Goal: Task Accomplishment & Management: Manage account settings

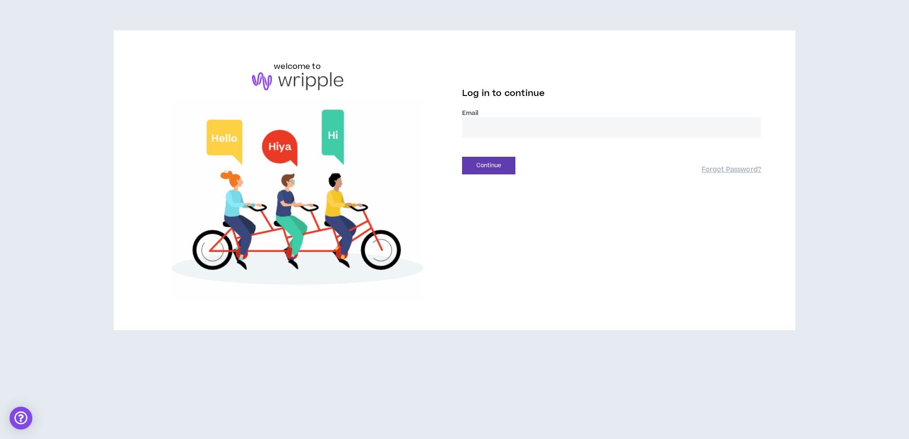
click at [607, 134] on input "email" at bounding box center [611, 127] width 299 height 20
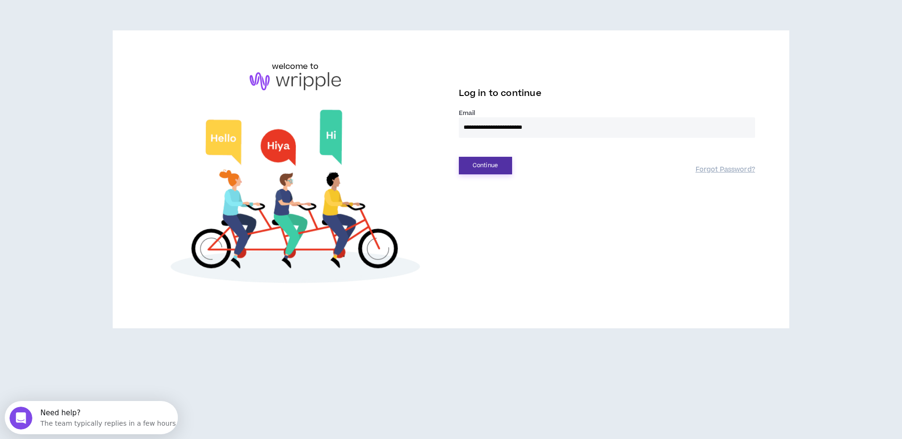
type input "**********"
click at [499, 165] on button "Continue" at bounding box center [485, 166] width 53 height 18
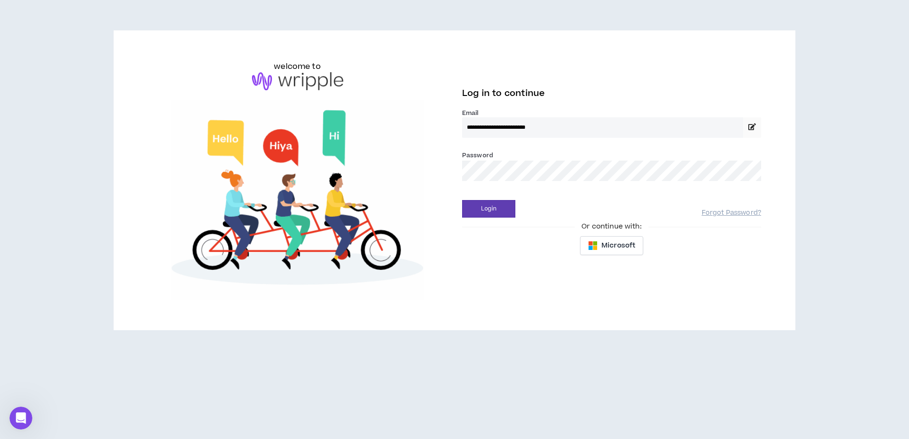
click at [462, 200] on button "Login" at bounding box center [488, 209] width 53 height 18
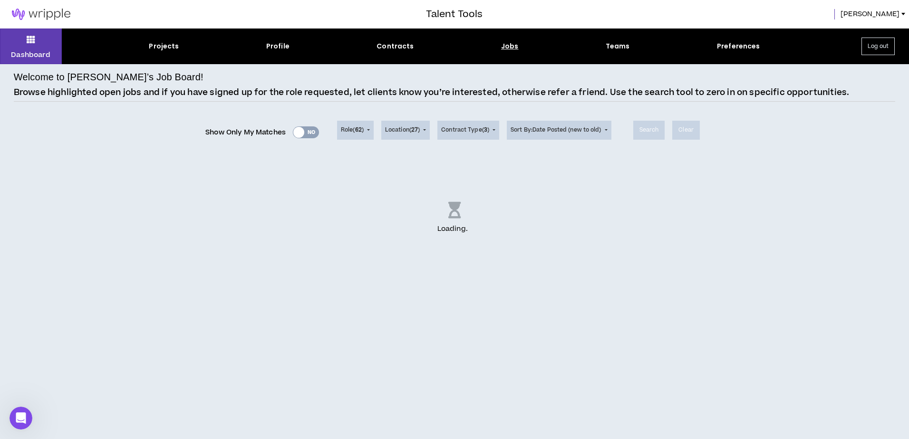
click at [510, 47] on div "Jobs" at bounding box center [510, 46] width 18 height 10
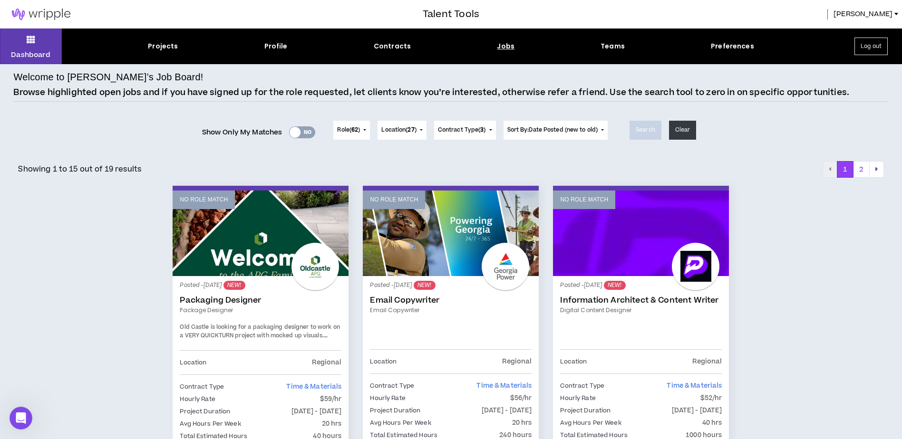
click at [507, 45] on div "Jobs" at bounding box center [506, 46] width 18 height 10
click at [502, 45] on div "Jobs" at bounding box center [506, 46] width 18 height 10
click at [866, 169] on button "2" at bounding box center [861, 169] width 17 height 17
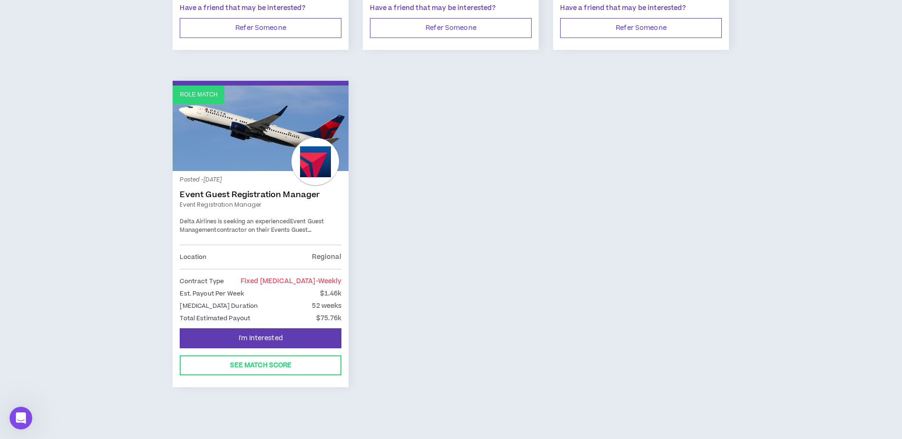
scroll to position [475, 0]
click at [277, 179] on div "Posted - [DATE] Event Guest Registration Manager Event Registration Manager Del…" at bounding box center [261, 211] width 162 height 67
click at [275, 190] on link "Event Guest Registration Manager" at bounding box center [261, 195] width 162 height 10
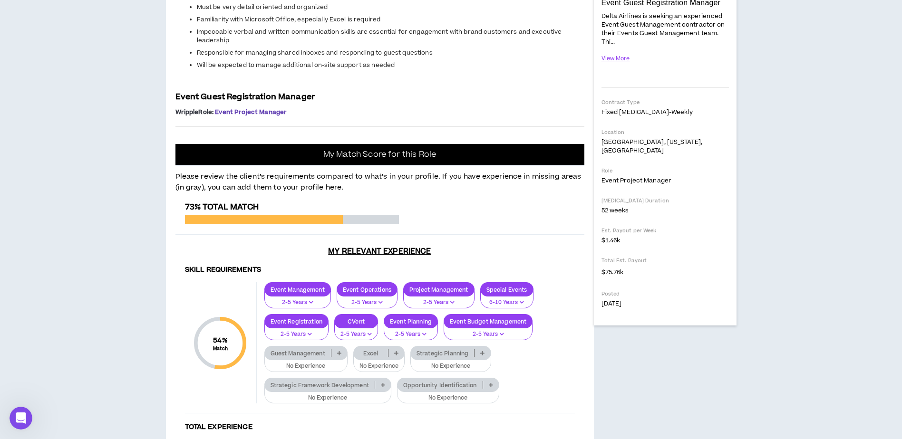
scroll to position [190, 0]
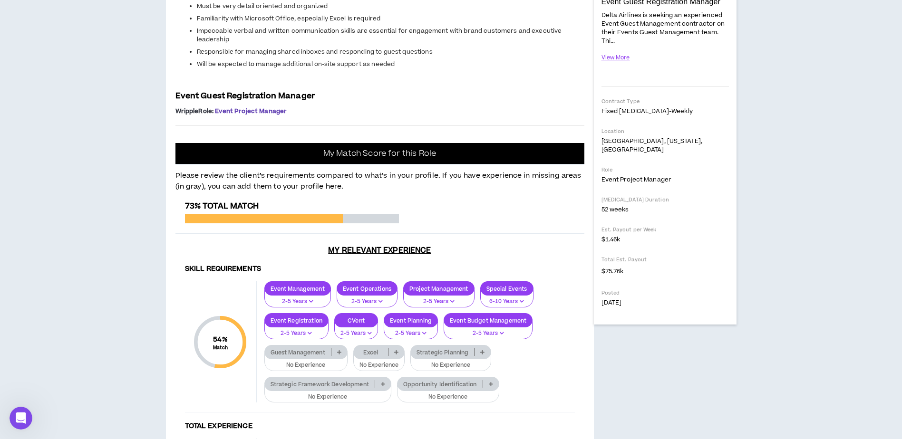
drag, startPoint x: 212, startPoint y: 191, endPoint x: 196, endPoint y: 187, distance: 16.1
click at [212, 85] on span "Delta Airlines is seeking an experienced Event Guest Registration contractor on…" at bounding box center [379, 9] width 409 height 151
drag, startPoint x: 176, startPoint y: 177, endPoint x: 210, endPoint y: 177, distance: 33.3
copy span "40hrs/week"
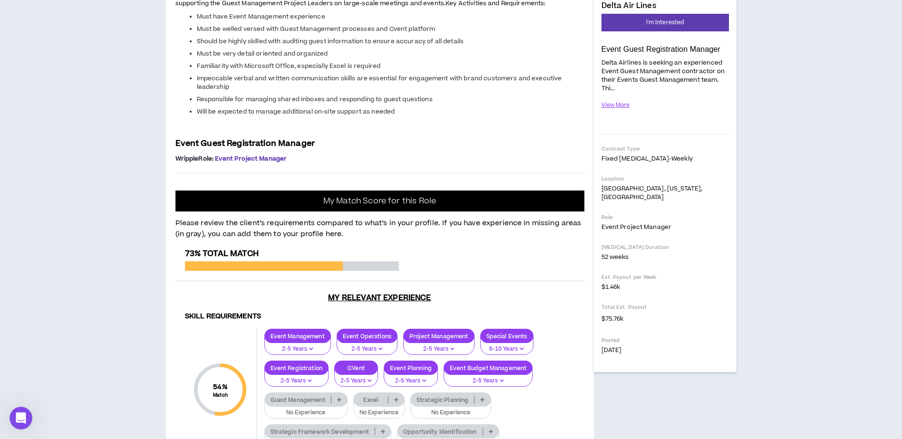
click at [758, 198] on div "Dashboard Projects Profile Contracts Jobs Teams Preferences Log out Back to Job…" at bounding box center [451, 402] width 902 height 1033
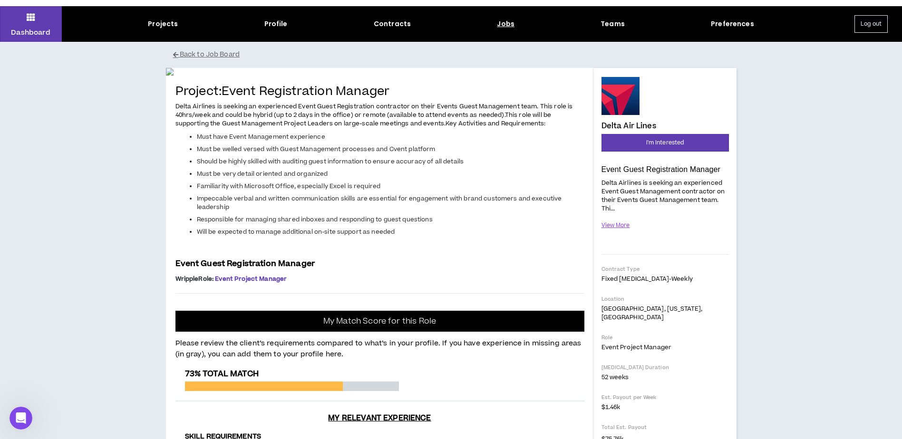
scroll to position [0, 0]
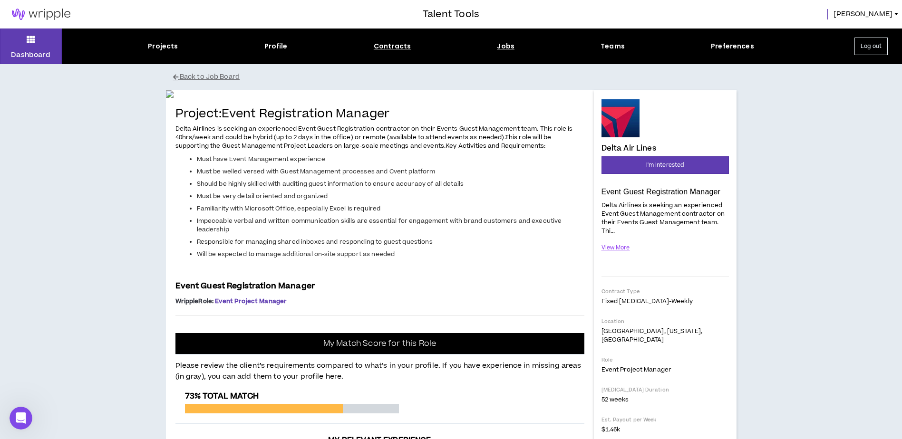
click at [381, 42] on div "Contracts" at bounding box center [392, 46] width 37 height 10
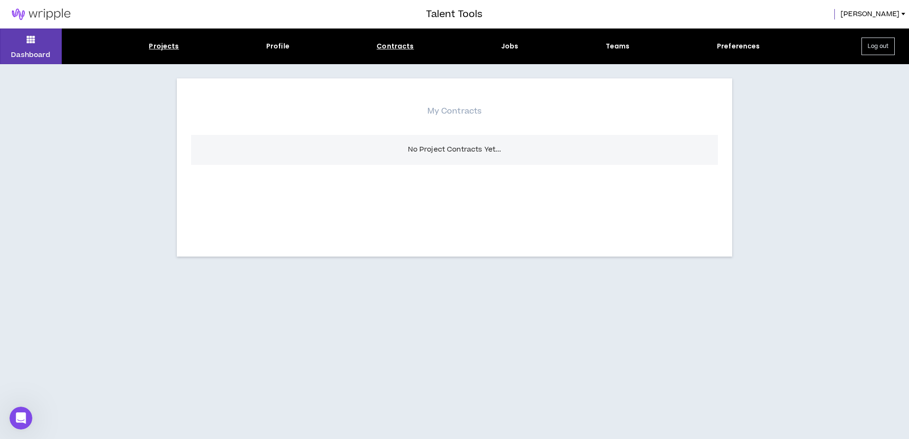
click at [169, 46] on div "Projects" at bounding box center [164, 46] width 30 height 10
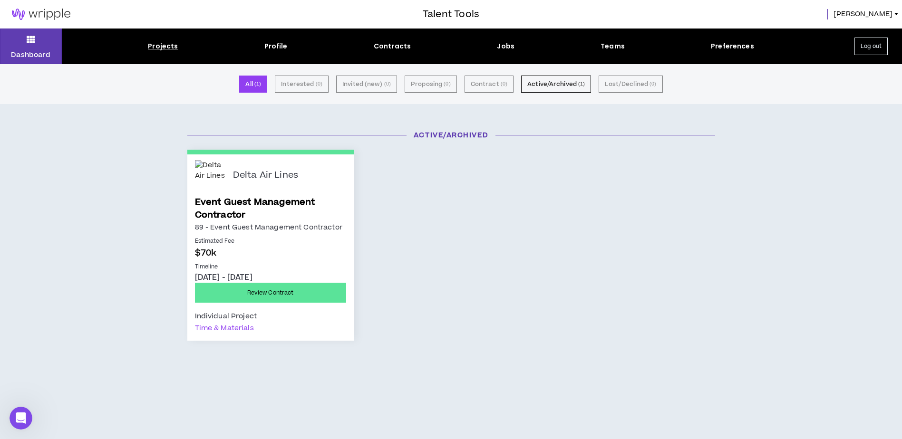
click at [277, 197] on link "Event Guest Management Contractor" at bounding box center [270, 209] width 151 height 26
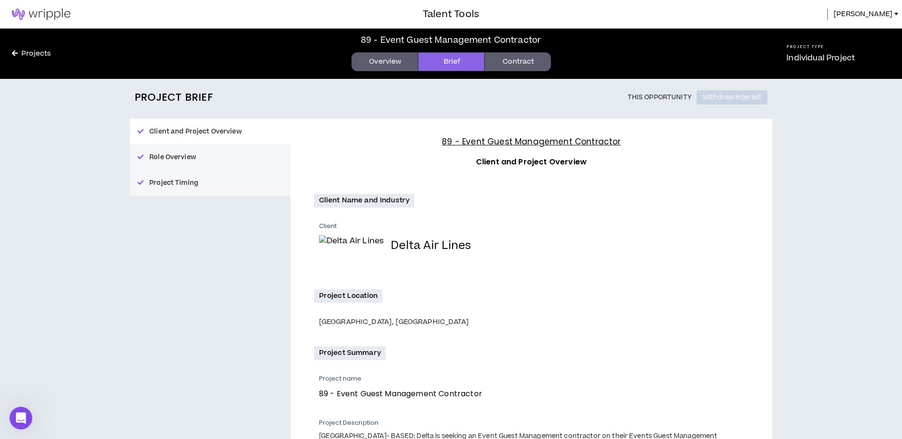
click at [243, 164] on button "Role Overview" at bounding box center [210, 157] width 161 height 26
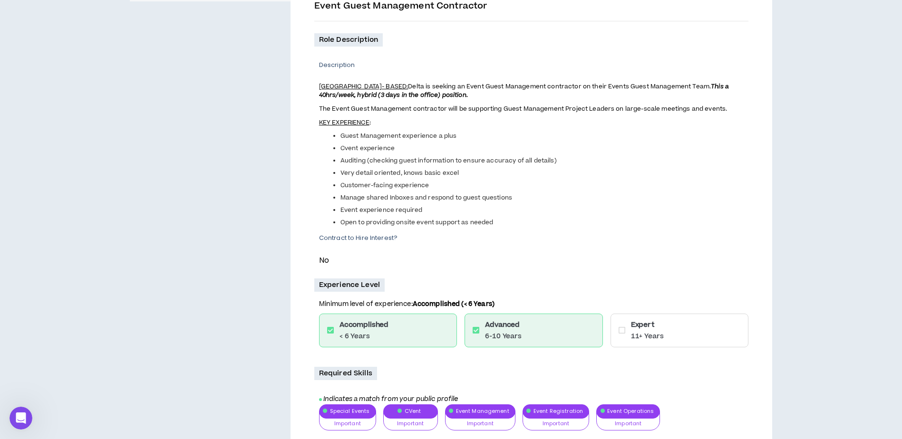
scroll to position [88, 0]
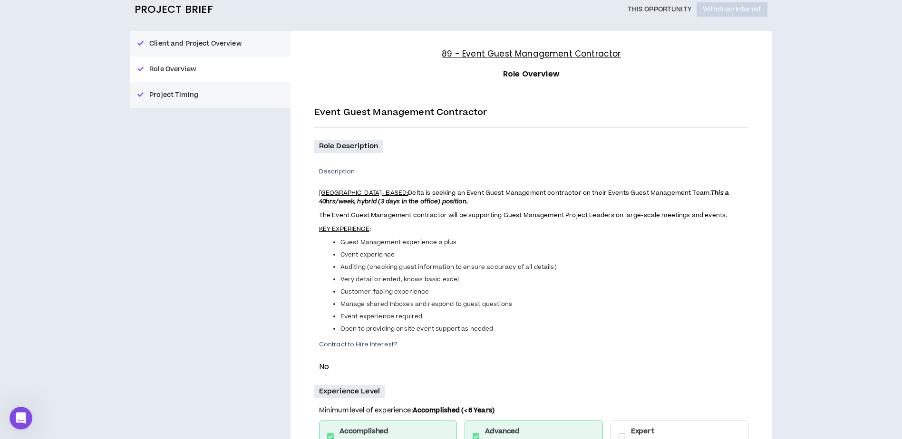
click at [241, 97] on button "Project Timing" at bounding box center [210, 95] width 161 height 26
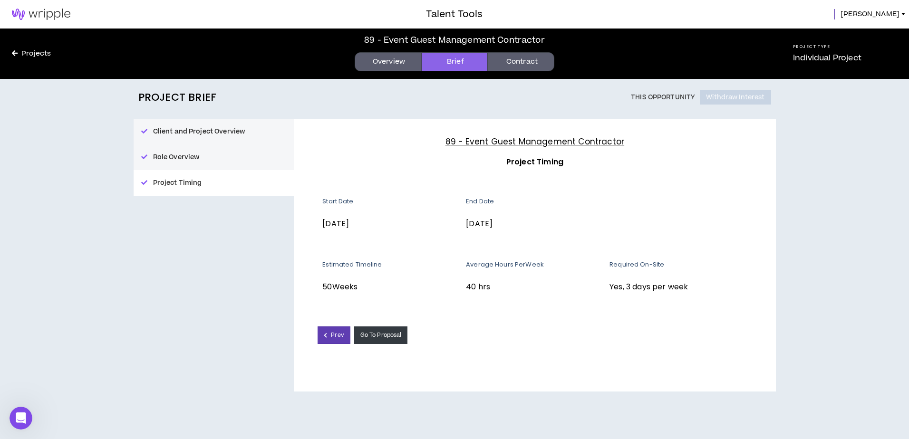
click at [262, 135] on button "Client and Project Overview" at bounding box center [214, 132] width 161 height 26
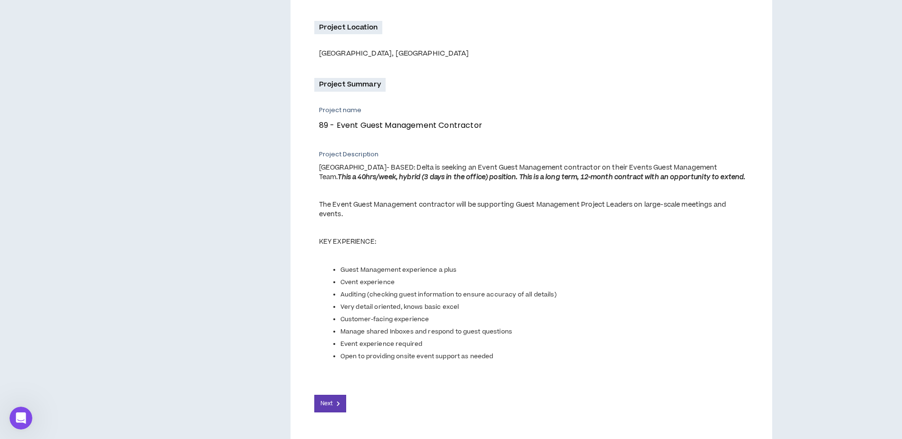
scroll to position [285, 0]
